Goal: Transaction & Acquisition: Obtain resource

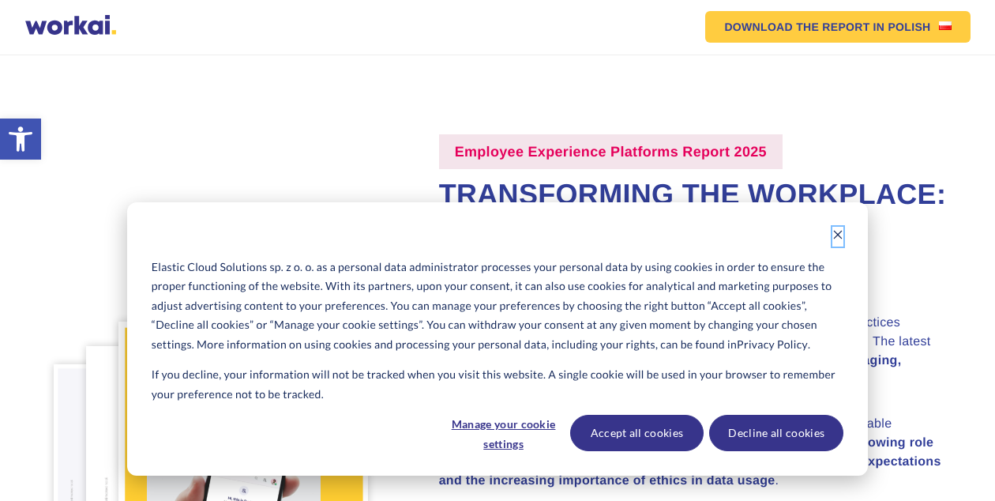
click at [837, 234] on icon "Dismiss cookie banner" at bounding box center [838, 235] width 9 height 9
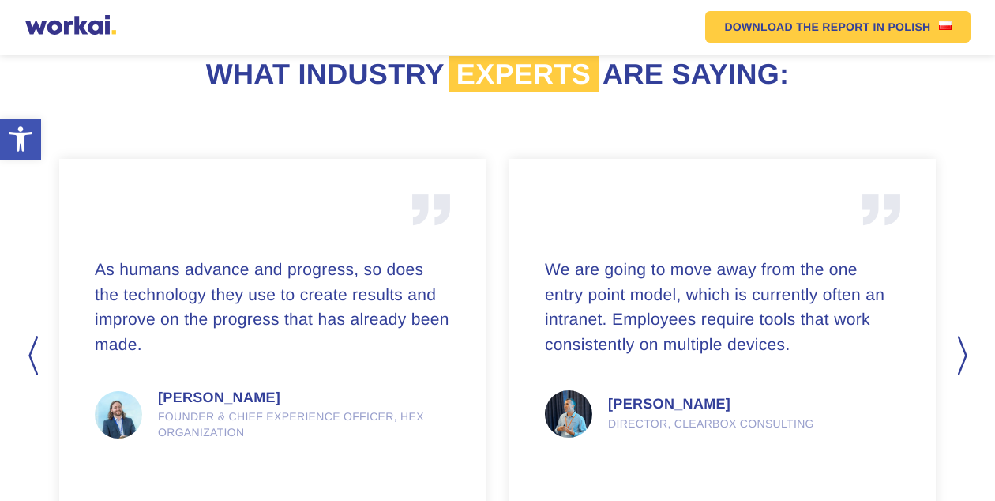
scroll to position [1834, 0]
click at [964, 336] on button "Next" at bounding box center [964, 356] width 16 height 40
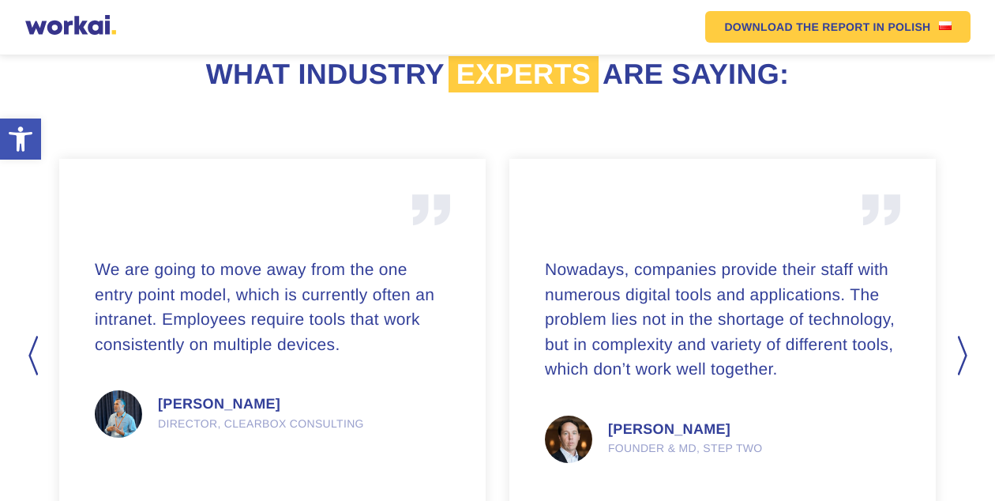
click at [964, 336] on button "Next" at bounding box center [964, 356] width 16 height 40
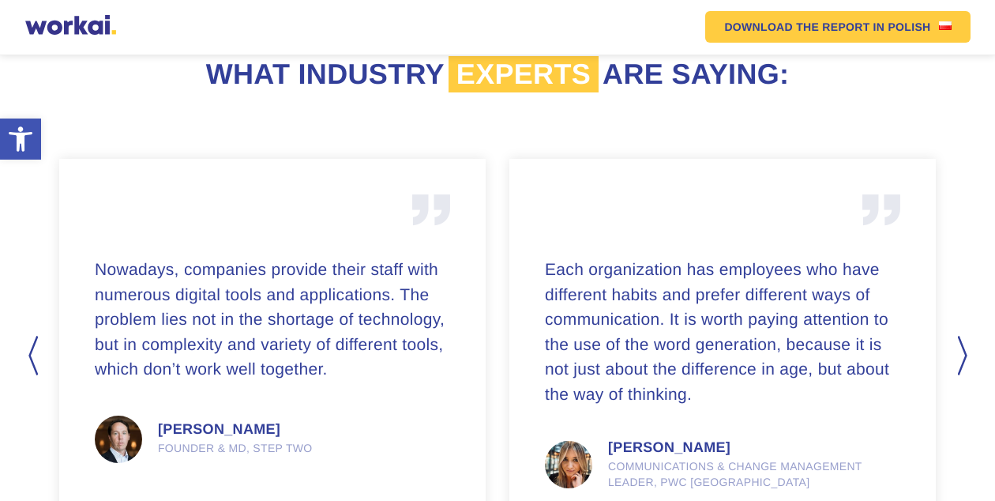
click at [964, 336] on button "Next" at bounding box center [964, 356] width 16 height 40
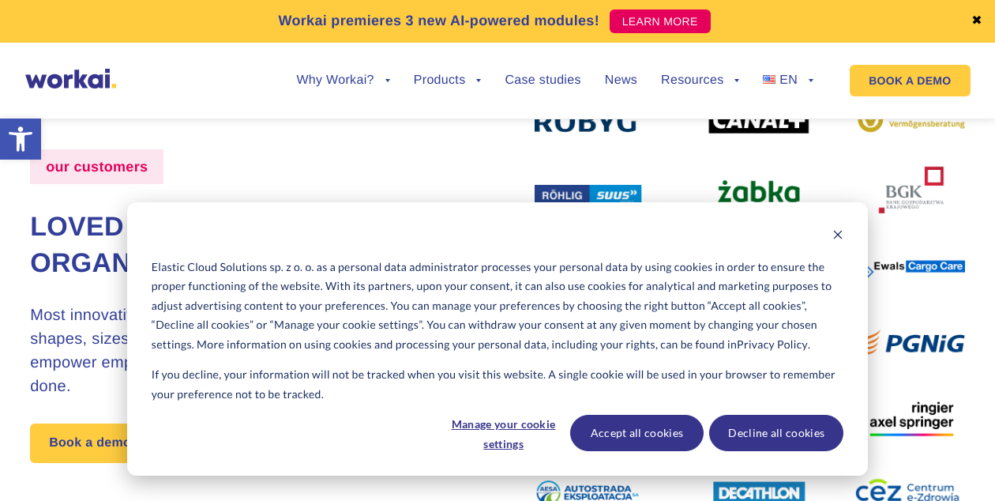
scroll to position [54, 0]
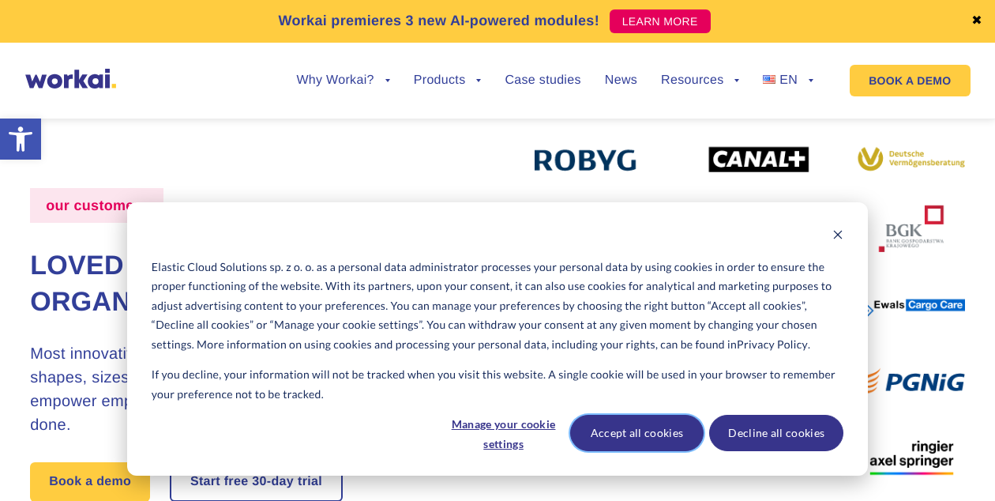
click at [658, 440] on button "Accept all cookies" at bounding box center [637, 433] width 134 height 36
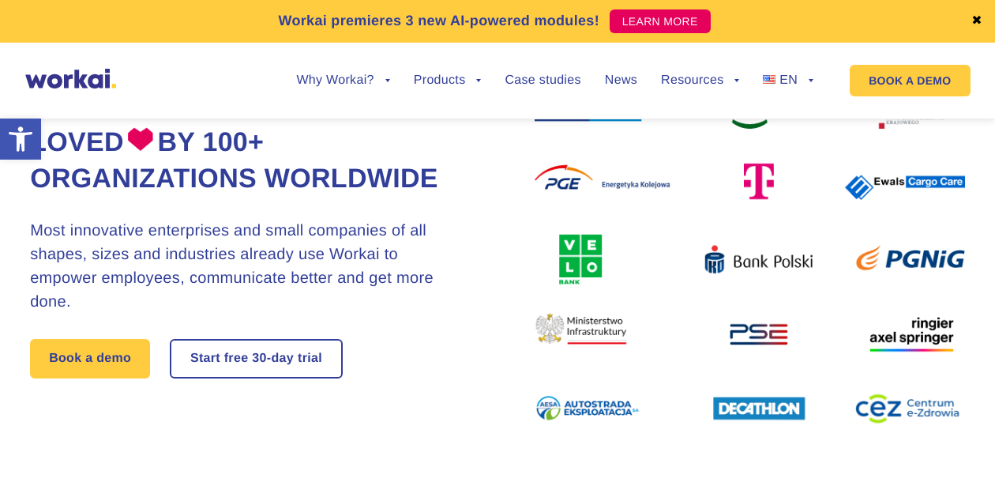
scroll to position [185, 0]
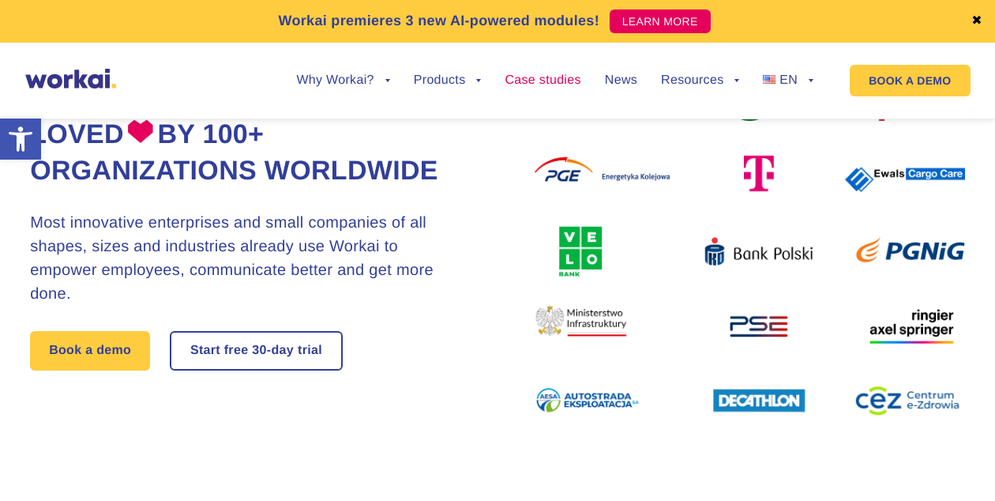
click at [553, 82] on link "Case studies" at bounding box center [543, 80] width 76 height 13
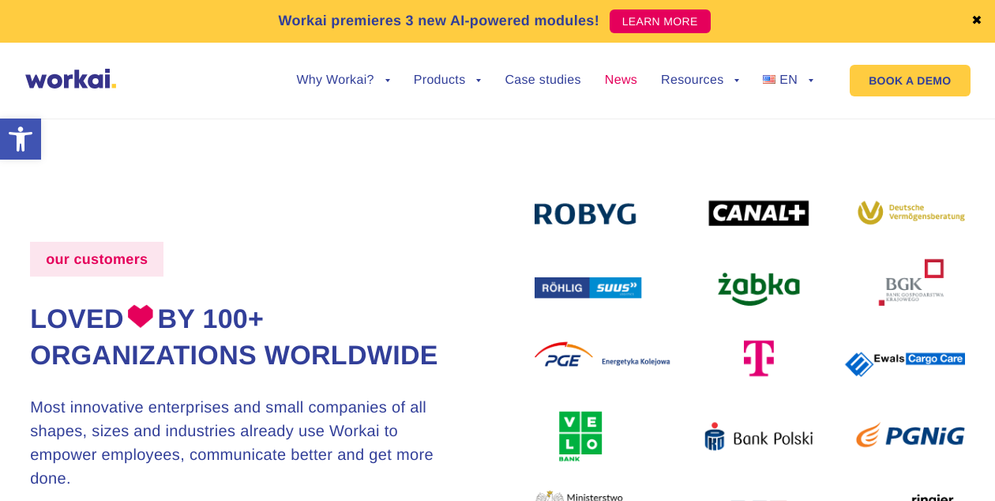
click at [619, 81] on link "News" at bounding box center [621, 80] width 32 height 13
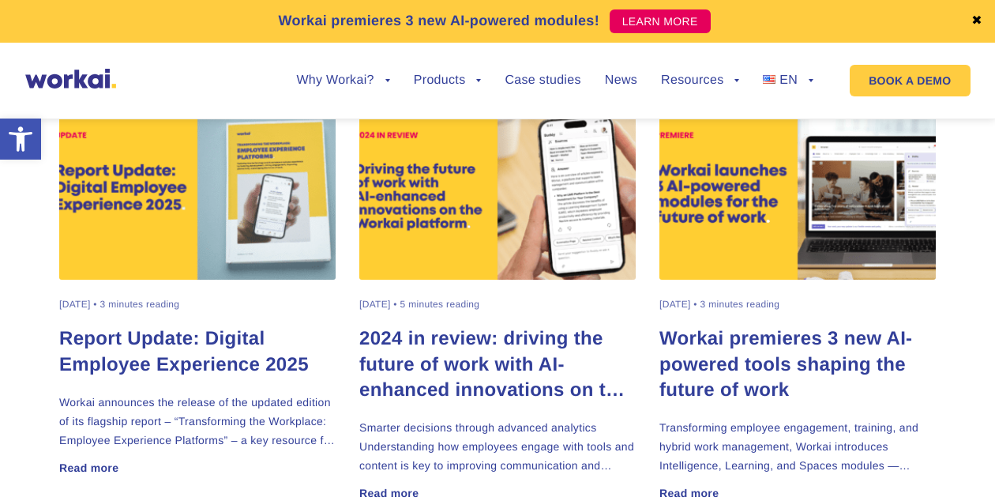
scroll to position [518, 0]
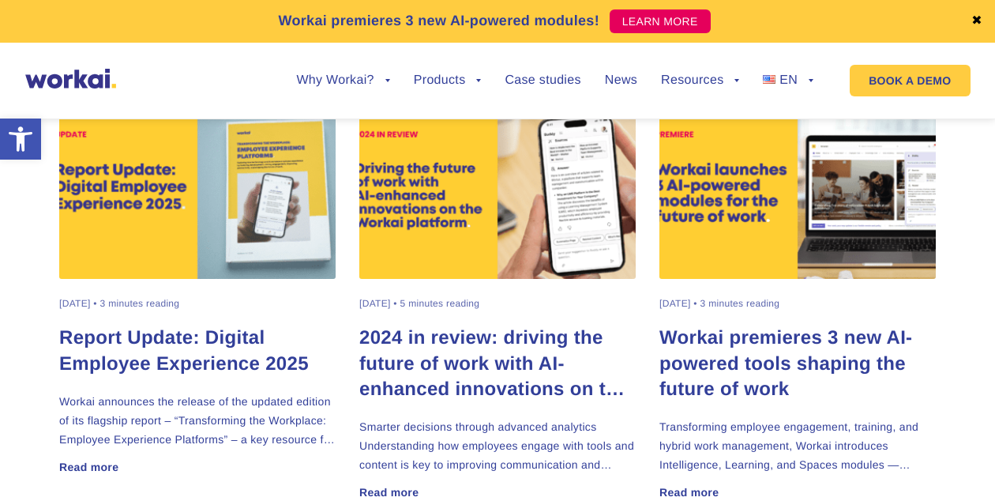
click at [235, 348] on h2 "Report Update: Digital Employee Experience 2025" at bounding box center [197, 350] width 277 height 51
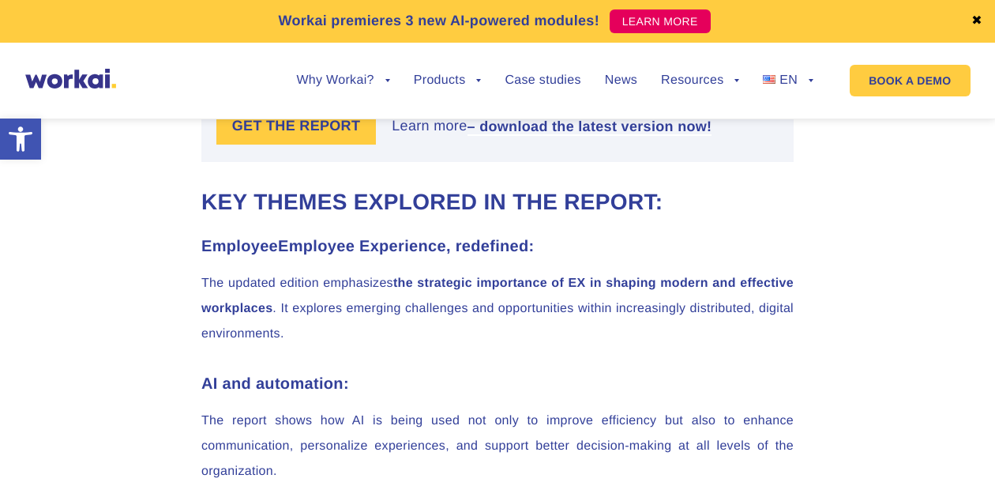
scroll to position [1292, 0]
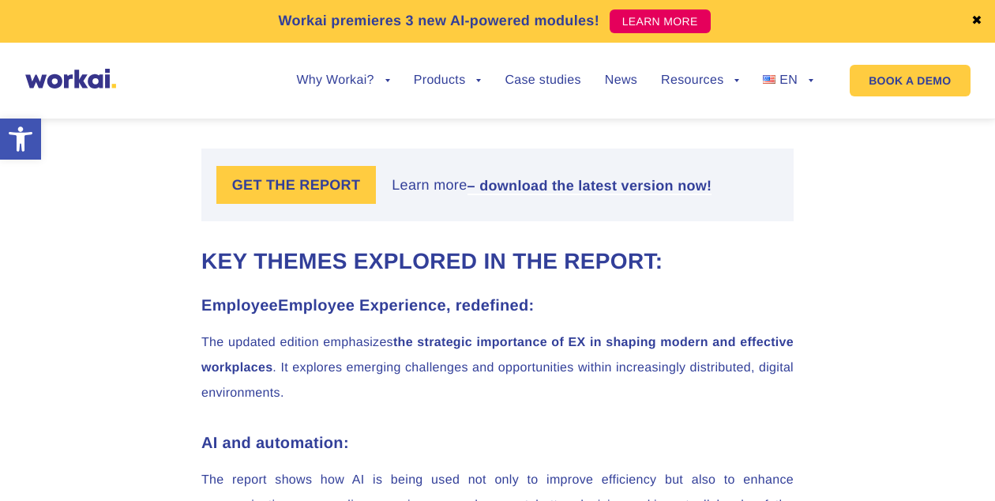
click at [323, 194] on label "GET THE REPORT" at bounding box center [296, 185] width 160 height 38
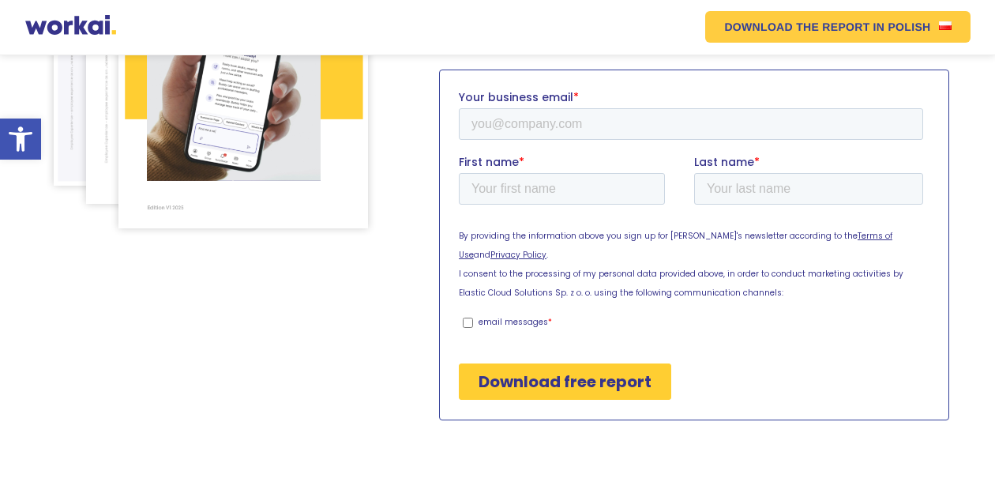
scroll to position [393, 0]
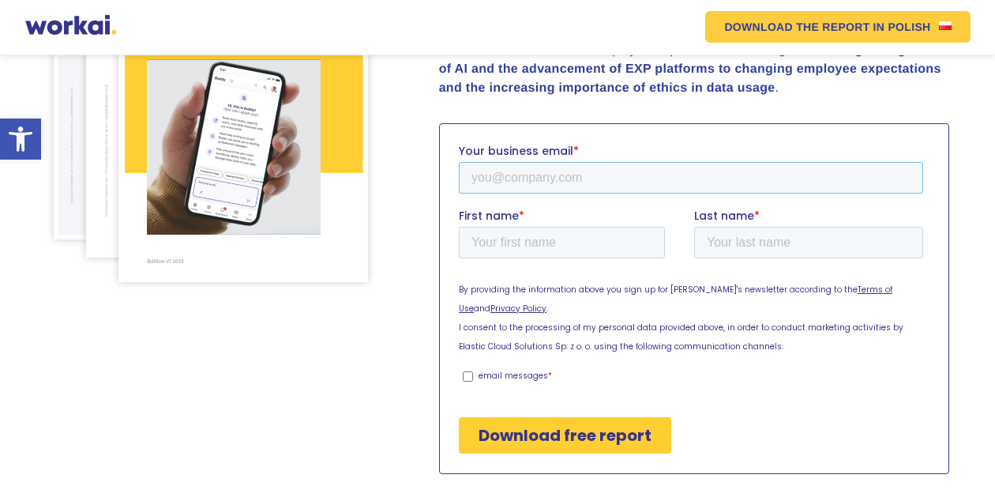
click at [511, 177] on input "Your business email *" at bounding box center [690, 177] width 465 height 32
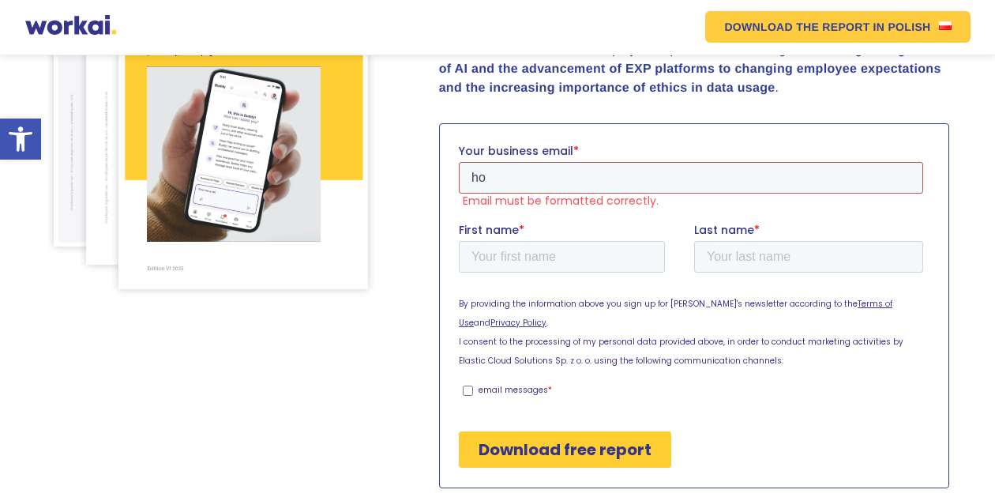
type input "[EMAIL_ADDRESS][DOMAIN_NAME]"
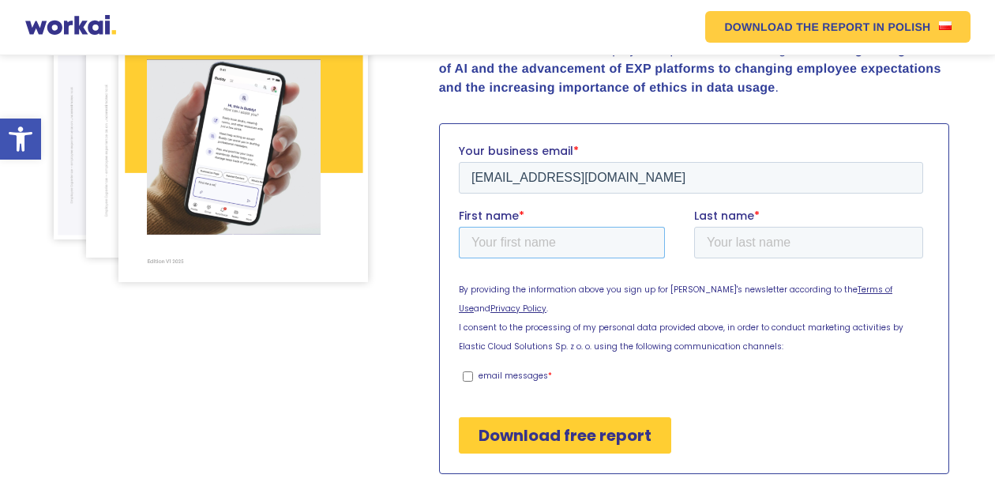
click at [547, 247] on input "First name *" at bounding box center [561, 242] width 206 height 32
type input "V"
type input "[PERSON_NAME]"
click at [739, 245] on input "Last name *" at bounding box center [808, 242] width 229 height 32
type input "Sir"
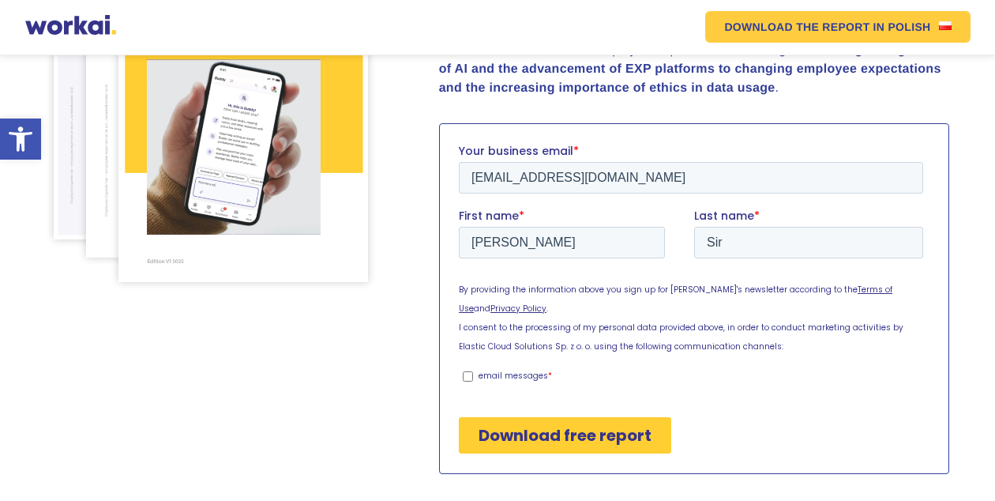
click at [517, 378] on p "email messages" at bounding box center [513, 375] width 70 height 12
click at [472, 378] on input "email messages *" at bounding box center [467, 376] width 10 height 10
checkbox input "true"
click at [521, 444] on input "Download free report" at bounding box center [564, 434] width 213 height 36
